Goal: Find specific page/section: Find specific page/section

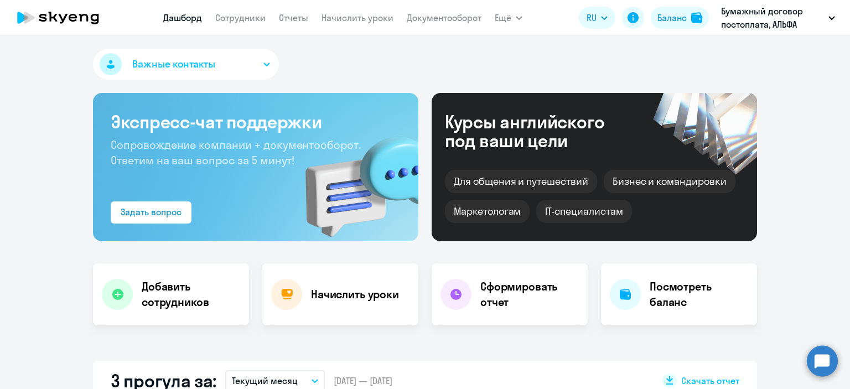
select select "30"
click at [251, 19] on link "Сотрудники" at bounding box center [240, 17] width 50 height 11
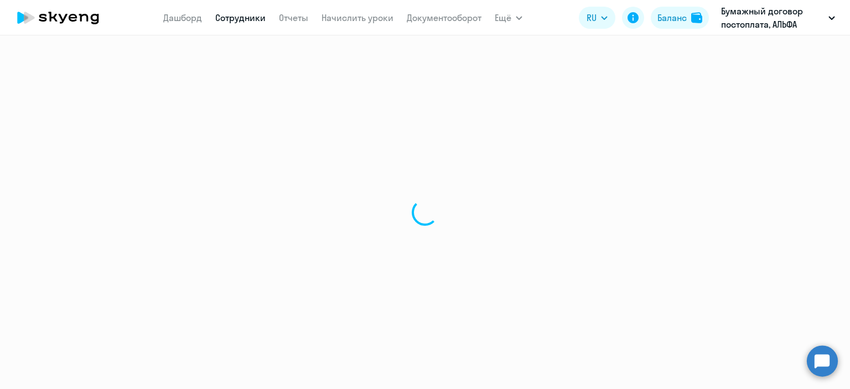
select select "30"
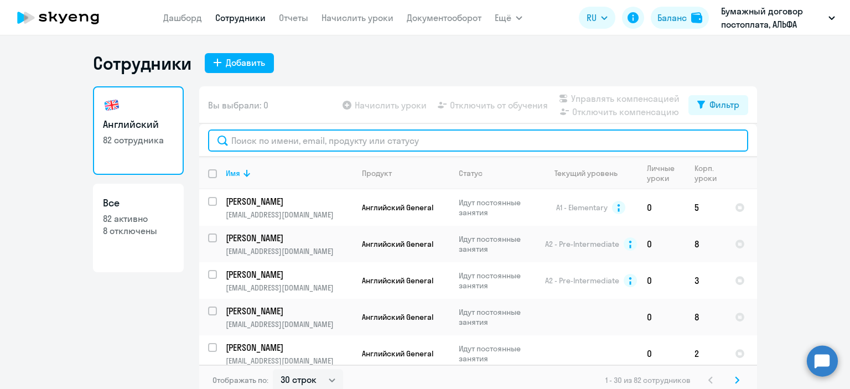
click at [274, 141] on input "text" at bounding box center [478, 140] width 540 height 22
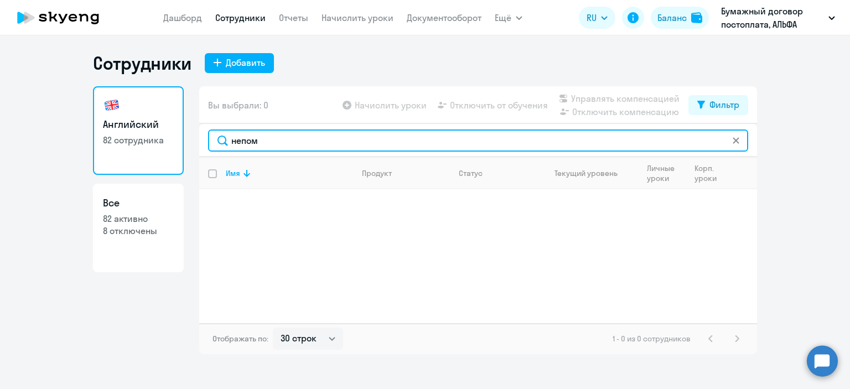
click at [285, 141] on input "непом" at bounding box center [478, 140] width 540 height 22
type input "непом"
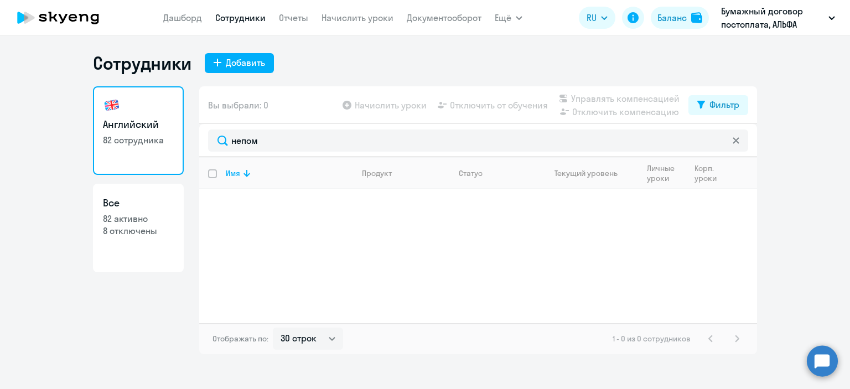
click at [139, 218] on p "82 активно" at bounding box center [138, 218] width 71 height 12
select select "30"
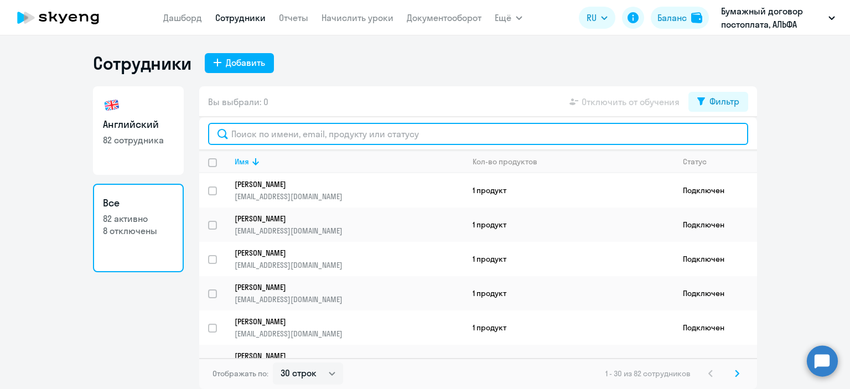
click at [327, 142] on input "text" at bounding box center [478, 134] width 540 height 22
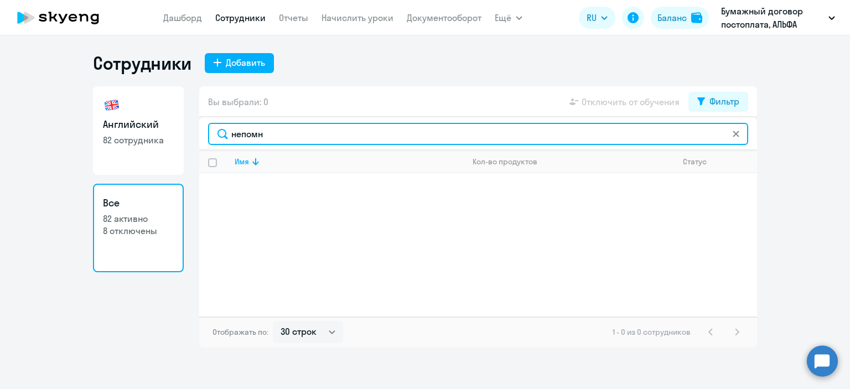
click at [266, 136] on input "непомн" at bounding box center [478, 134] width 540 height 22
drag, startPoint x: 269, startPoint y: 133, endPoint x: 246, endPoint y: 135, distance: 23.3
click at [246, 135] on input "непомн" at bounding box center [478, 134] width 540 height 22
type input "неп"
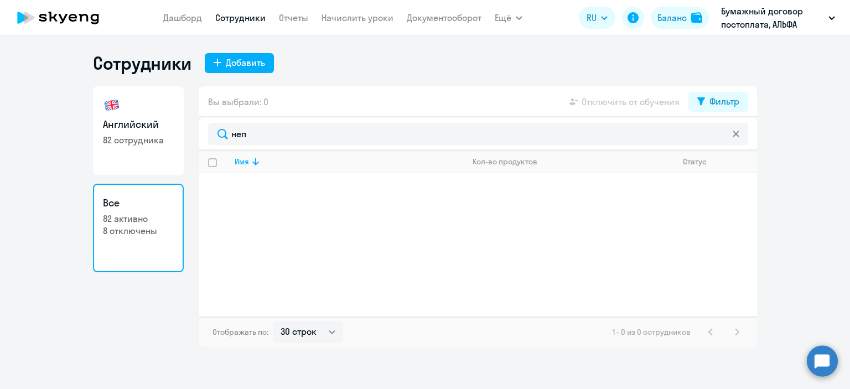
click at [124, 223] on p "82 активно" at bounding box center [138, 218] width 71 height 12
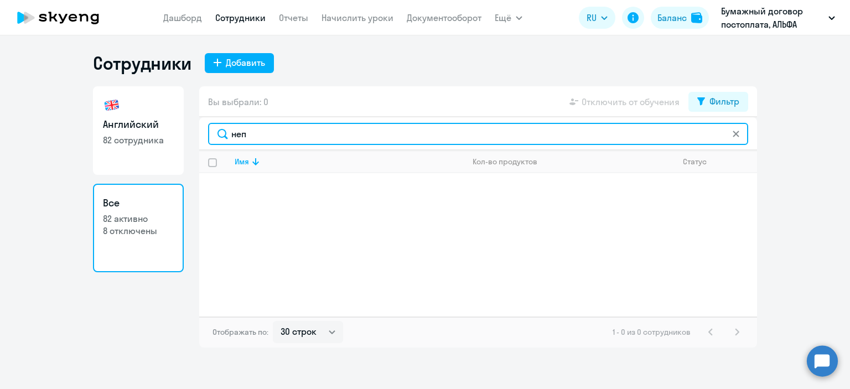
drag, startPoint x: 270, startPoint y: 136, endPoint x: 212, endPoint y: 136, distance: 57.5
click at [212, 136] on input "неп" at bounding box center [478, 134] width 540 height 22
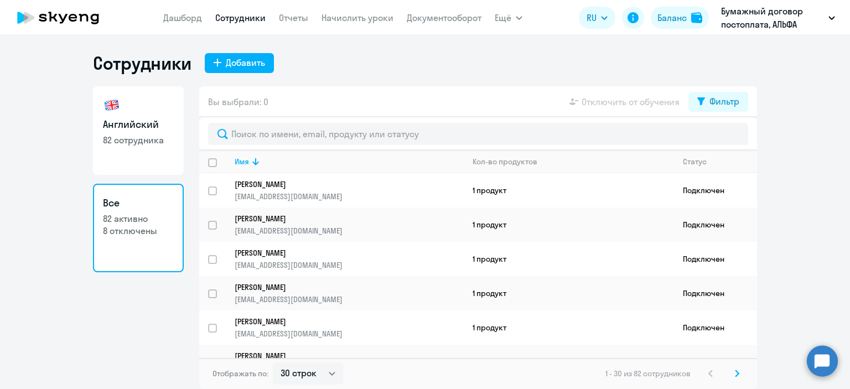
click at [144, 220] on p "82 активно" at bounding box center [138, 218] width 71 height 12
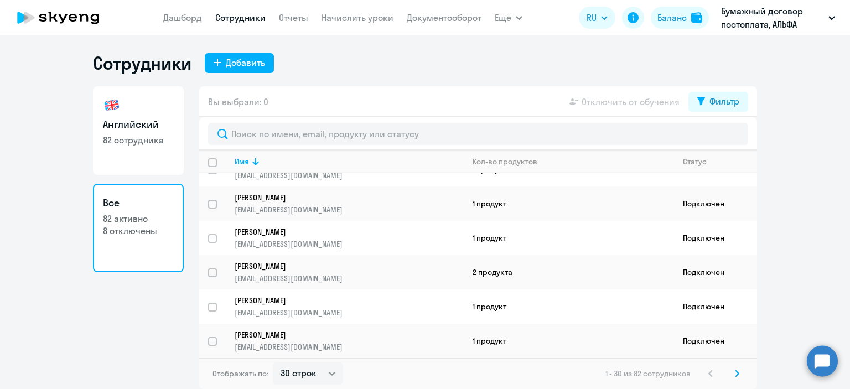
scroll to position [856, 0]
click at [127, 141] on p "82 сотрудника" at bounding box center [138, 140] width 71 height 12
select select "30"
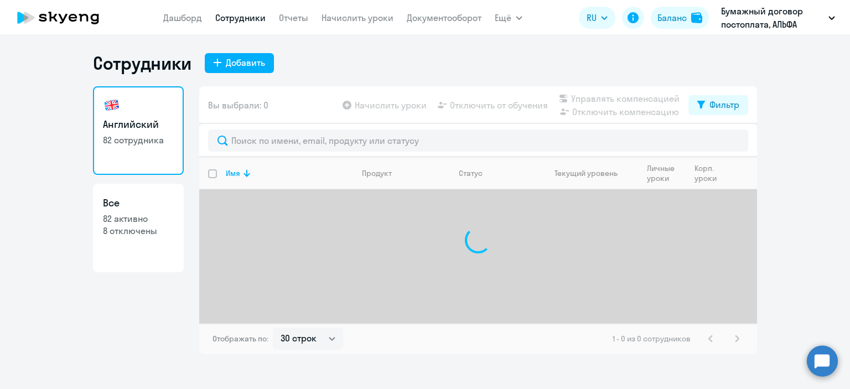
click at [124, 209] on h3 "Все" at bounding box center [138, 203] width 71 height 14
select select "30"
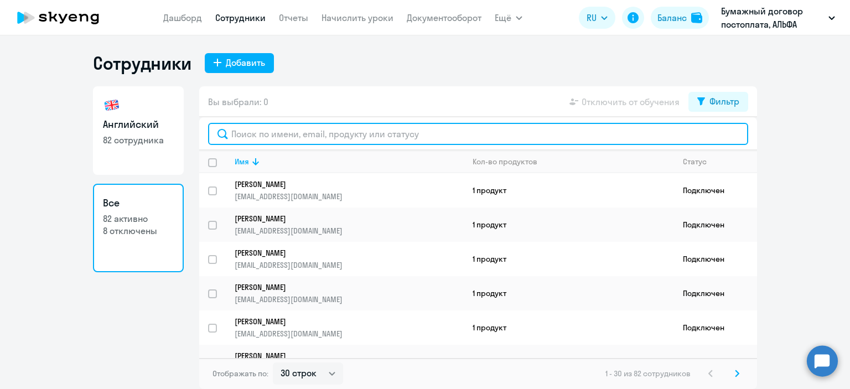
click at [327, 128] on input "text" at bounding box center [478, 134] width 540 height 22
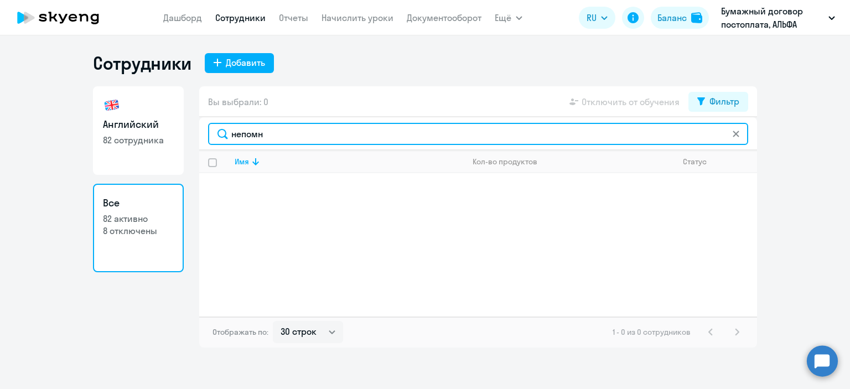
type input "непомн"
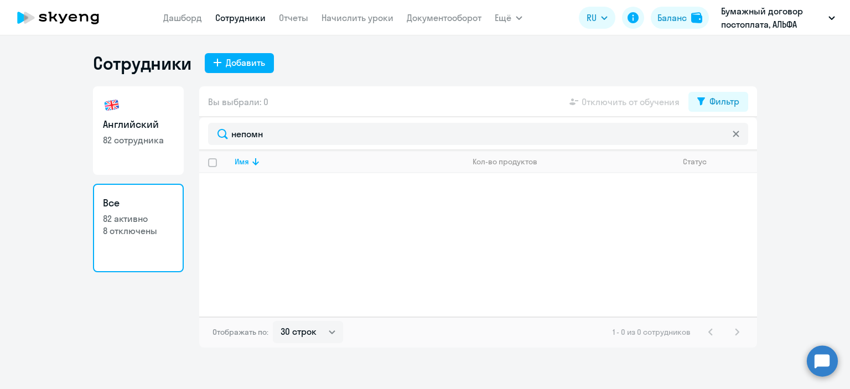
click at [119, 132] on link "Английский 82 сотрудника" at bounding box center [138, 130] width 91 height 89
select select "30"
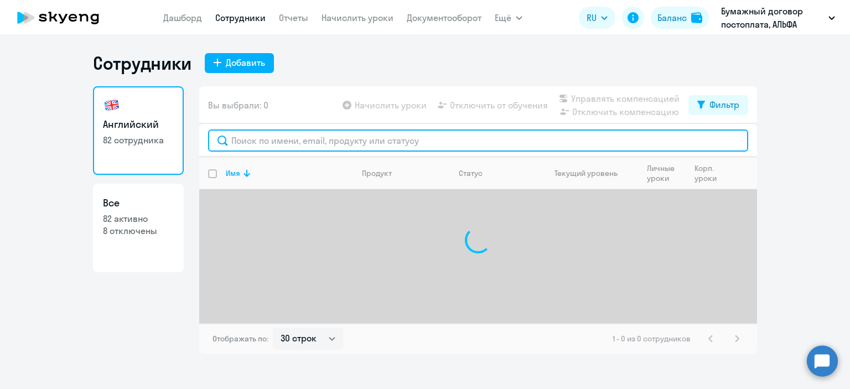
click at [299, 135] on input "text" at bounding box center [478, 140] width 540 height 22
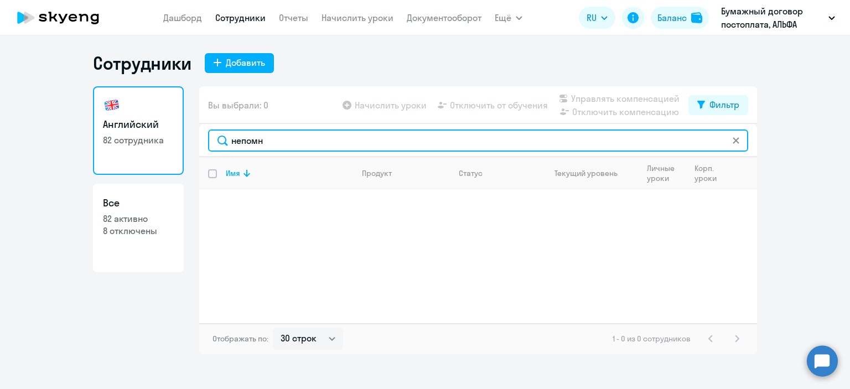
type input "непомн"
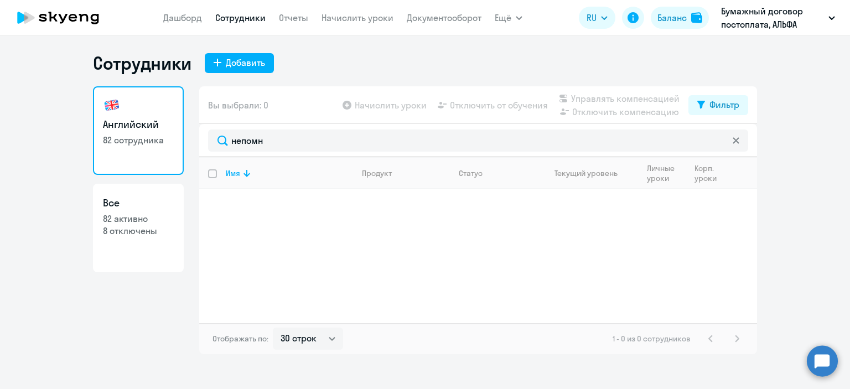
click at [131, 216] on p "82 активно" at bounding box center [138, 218] width 71 height 12
select select "30"
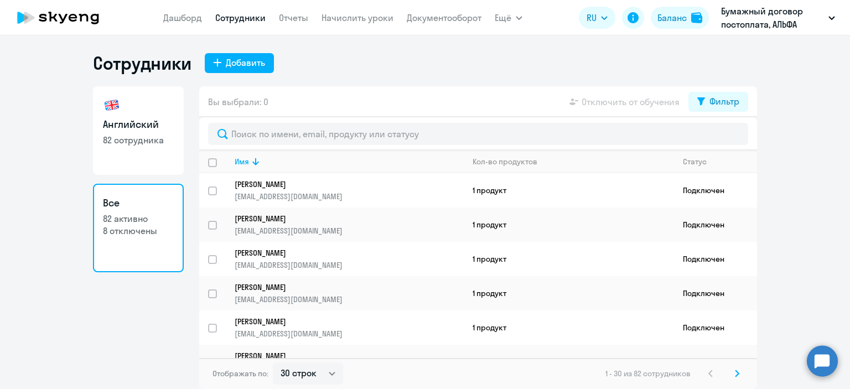
click at [253, 17] on link "Сотрудники" at bounding box center [240, 17] width 50 height 11
select select "30"
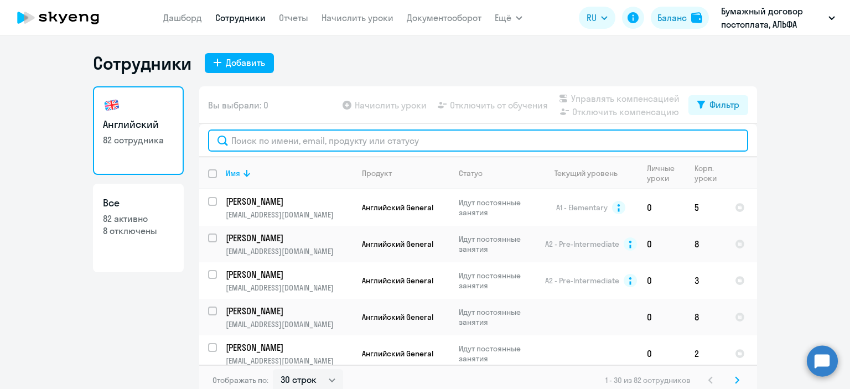
click at [398, 145] on input "text" at bounding box center [478, 140] width 540 height 22
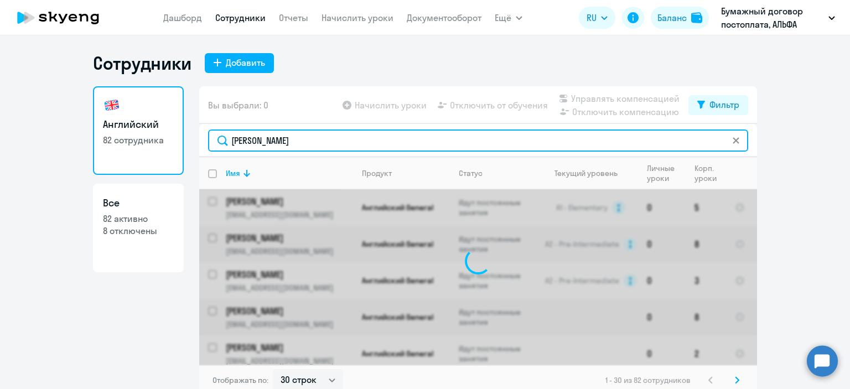
type input "[PERSON_NAME]"
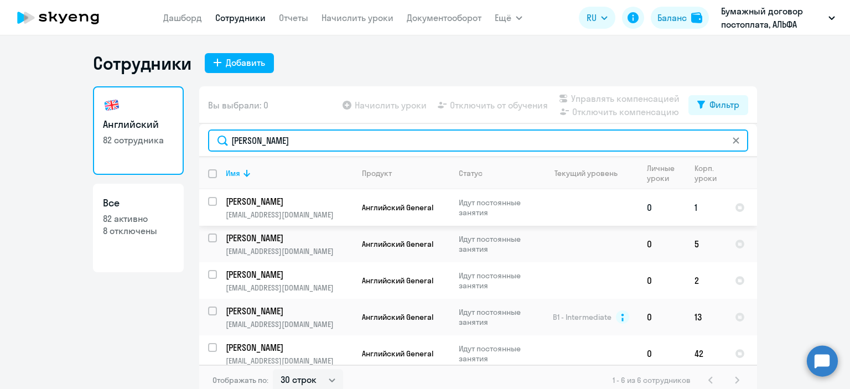
scroll to position [45, 0]
